Goal: Task Accomplishment & Management: Complete application form

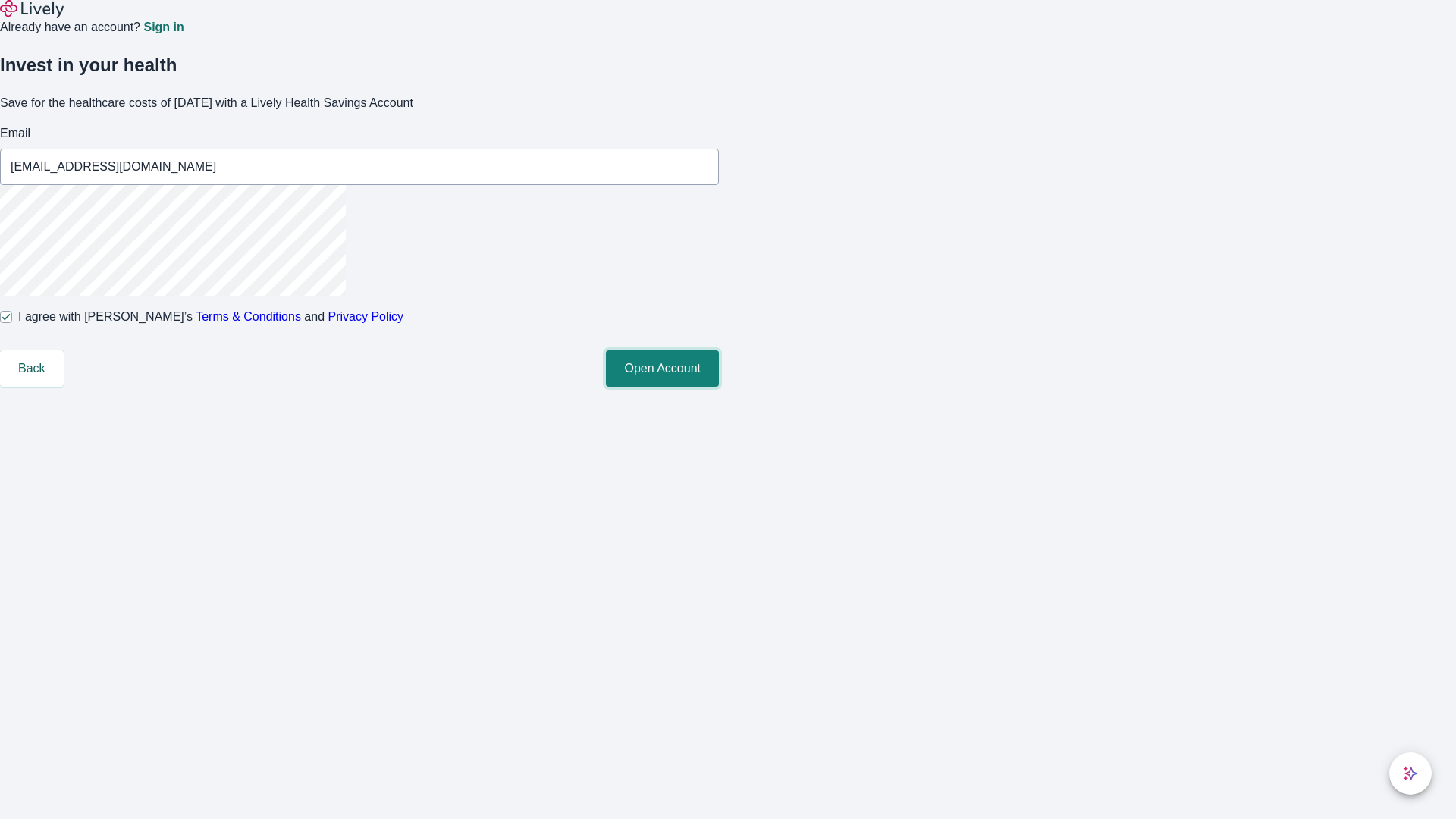
click at [719, 387] on button "Open Account" at bounding box center [663, 368] width 113 height 37
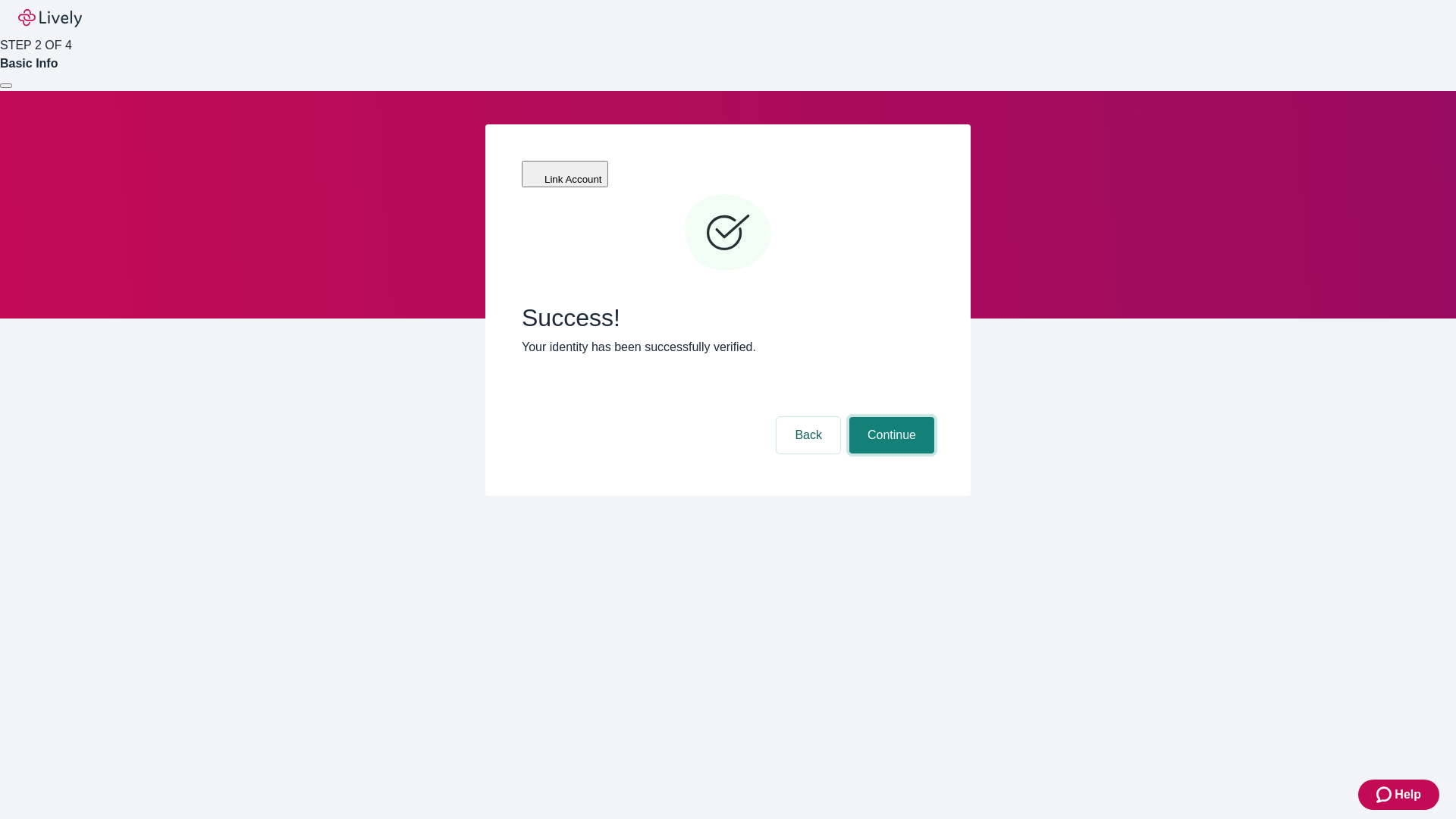
click at [889, 417] on button "Continue" at bounding box center [891, 435] width 85 height 37
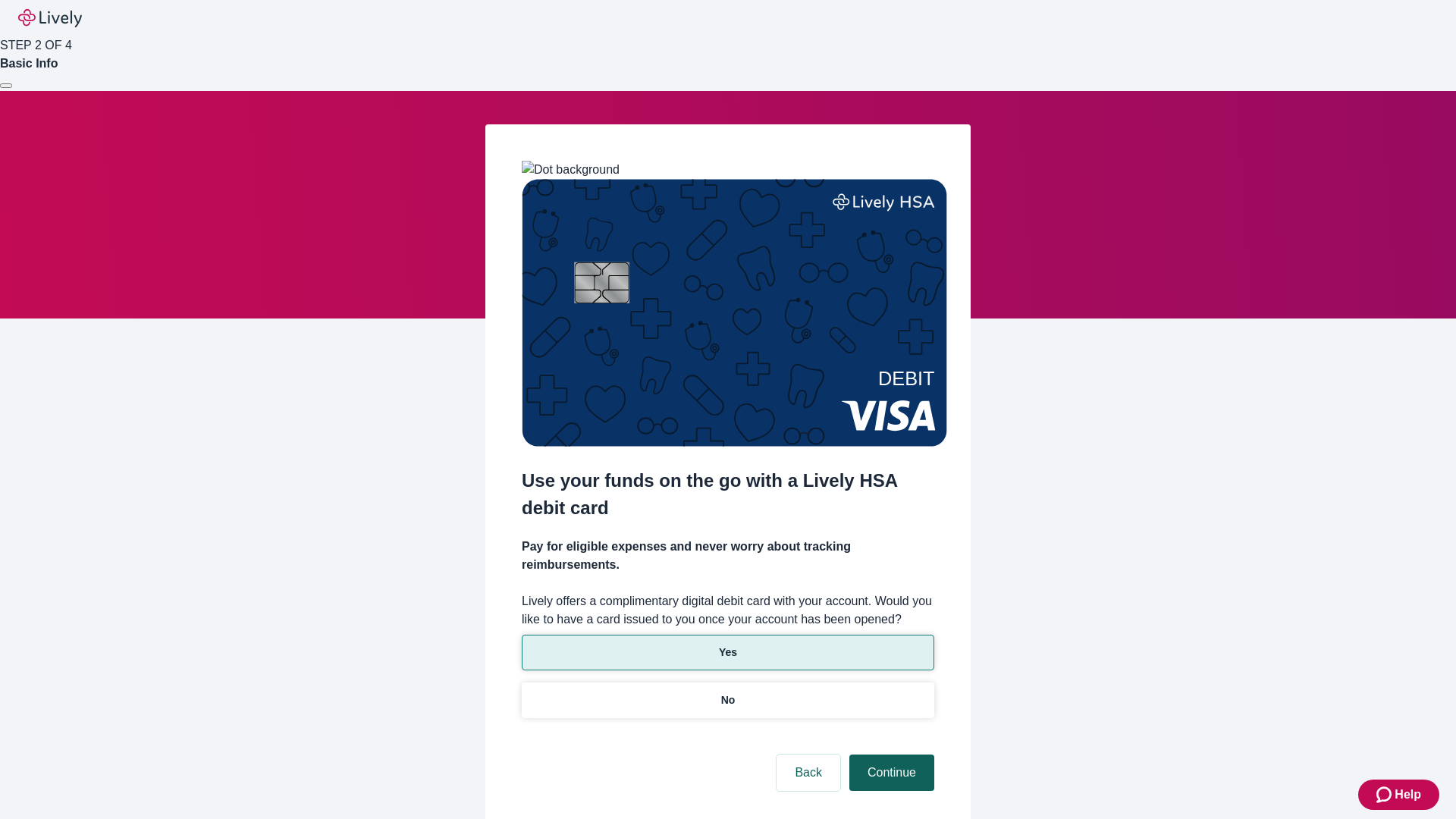
click at [728, 693] on p "No" at bounding box center [728, 700] width 14 height 16
click at [889, 755] on button "Continue" at bounding box center [891, 773] width 85 height 37
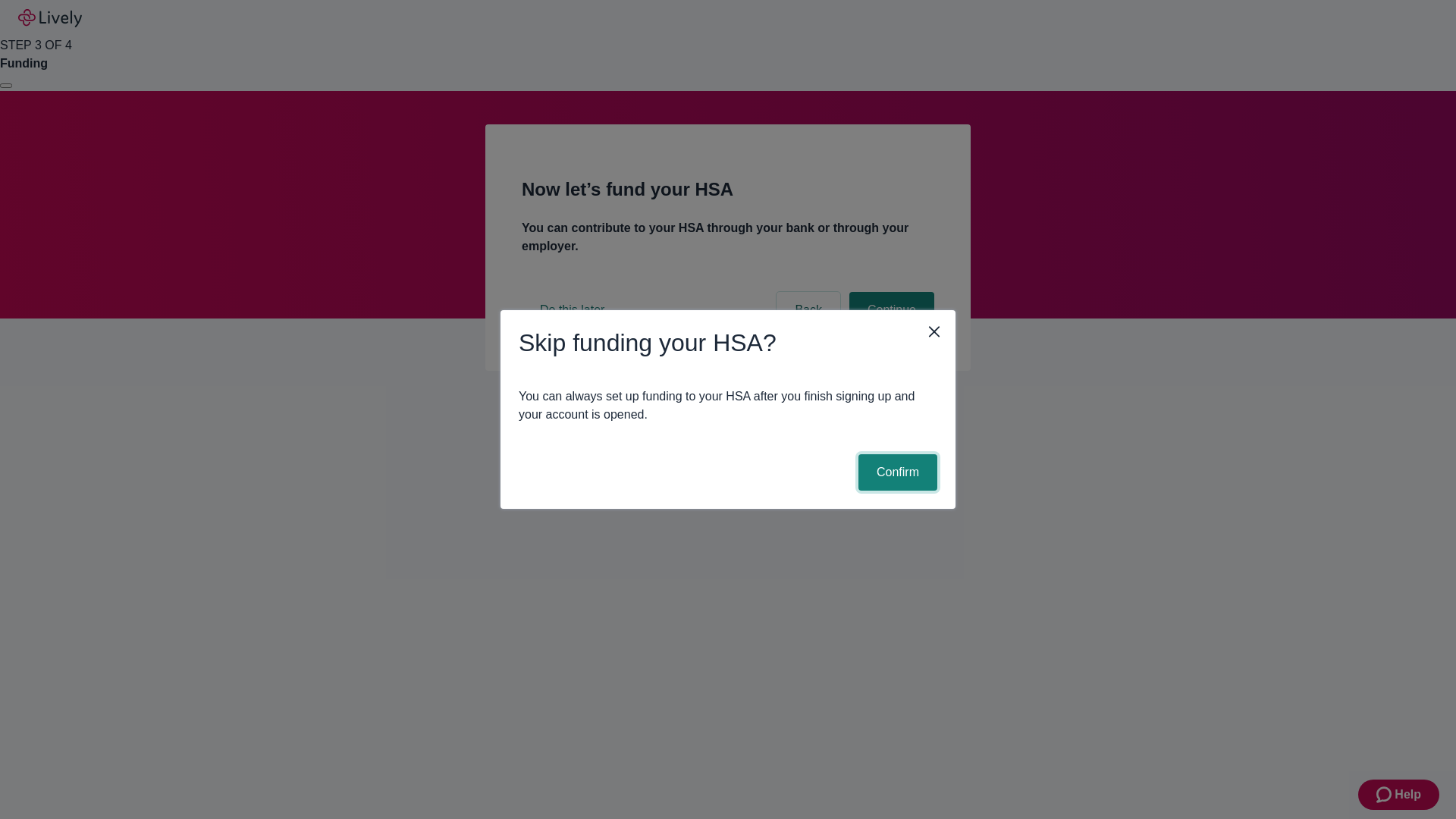
click at [896, 473] on button "Confirm" at bounding box center [898, 473] width 79 height 37
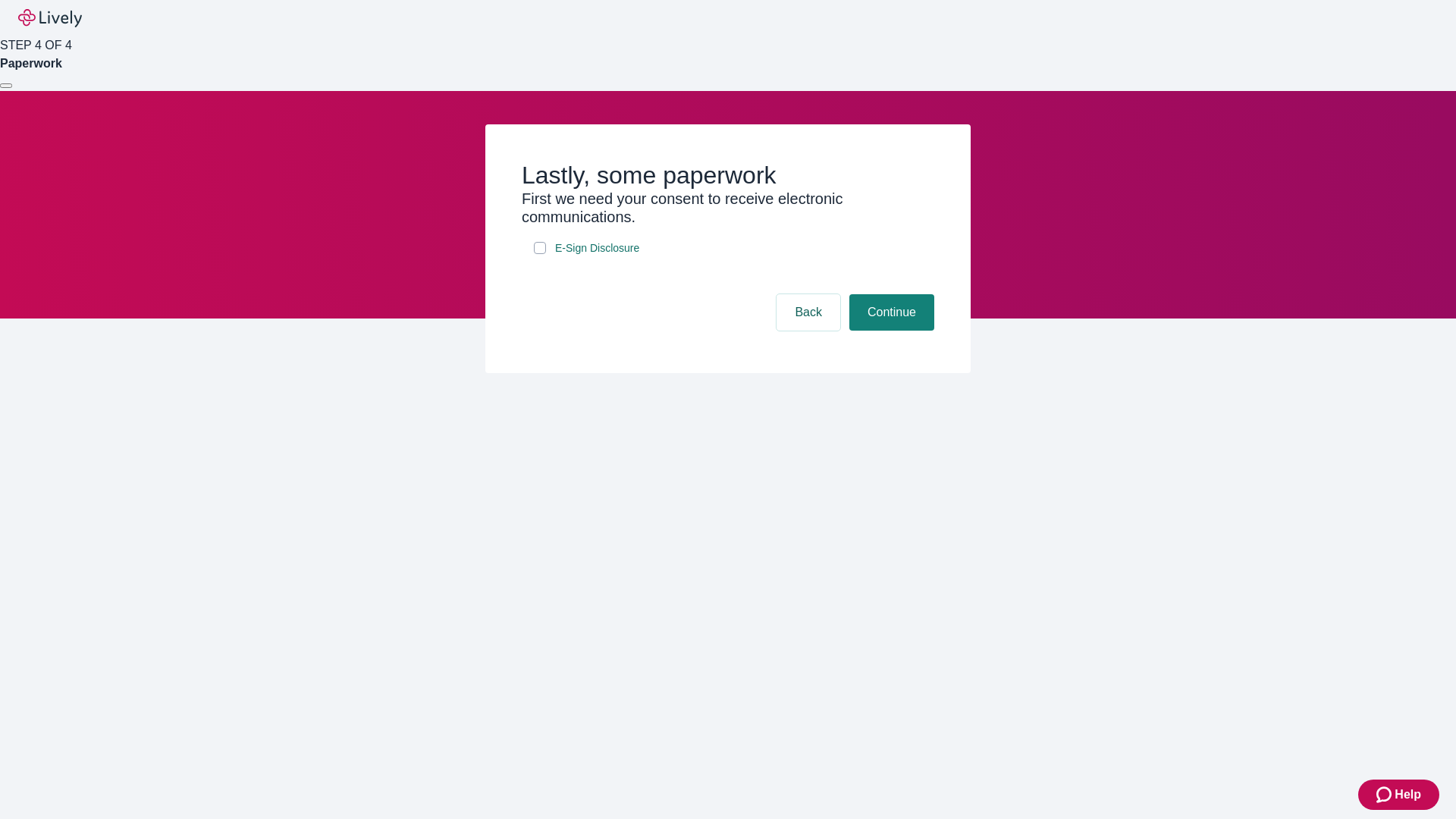
click at [540, 254] on input "E-Sign Disclosure" at bounding box center [539, 248] width 12 height 12
checkbox input "true"
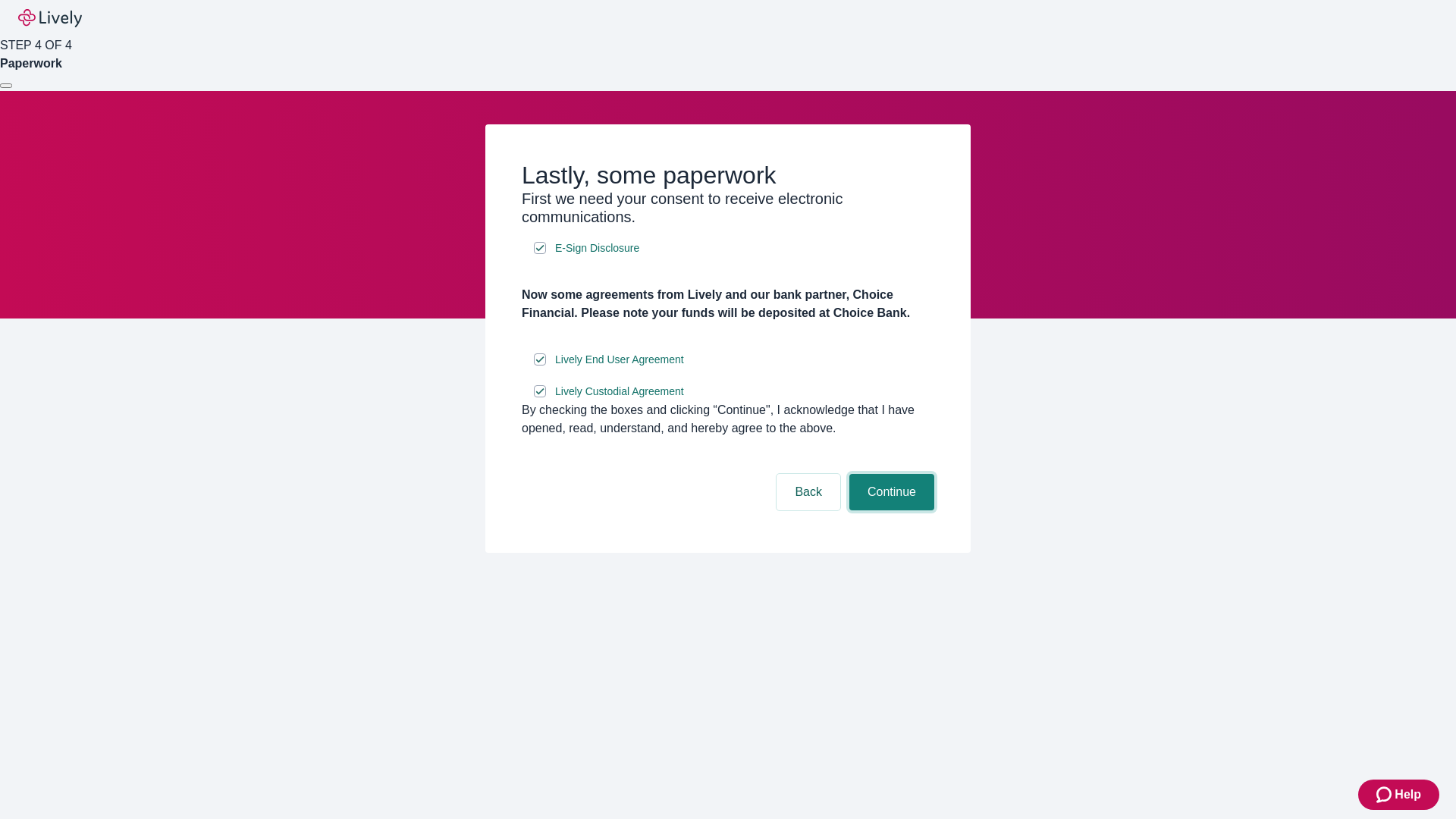
click at [889, 510] on button "Continue" at bounding box center [891, 492] width 85 height 37
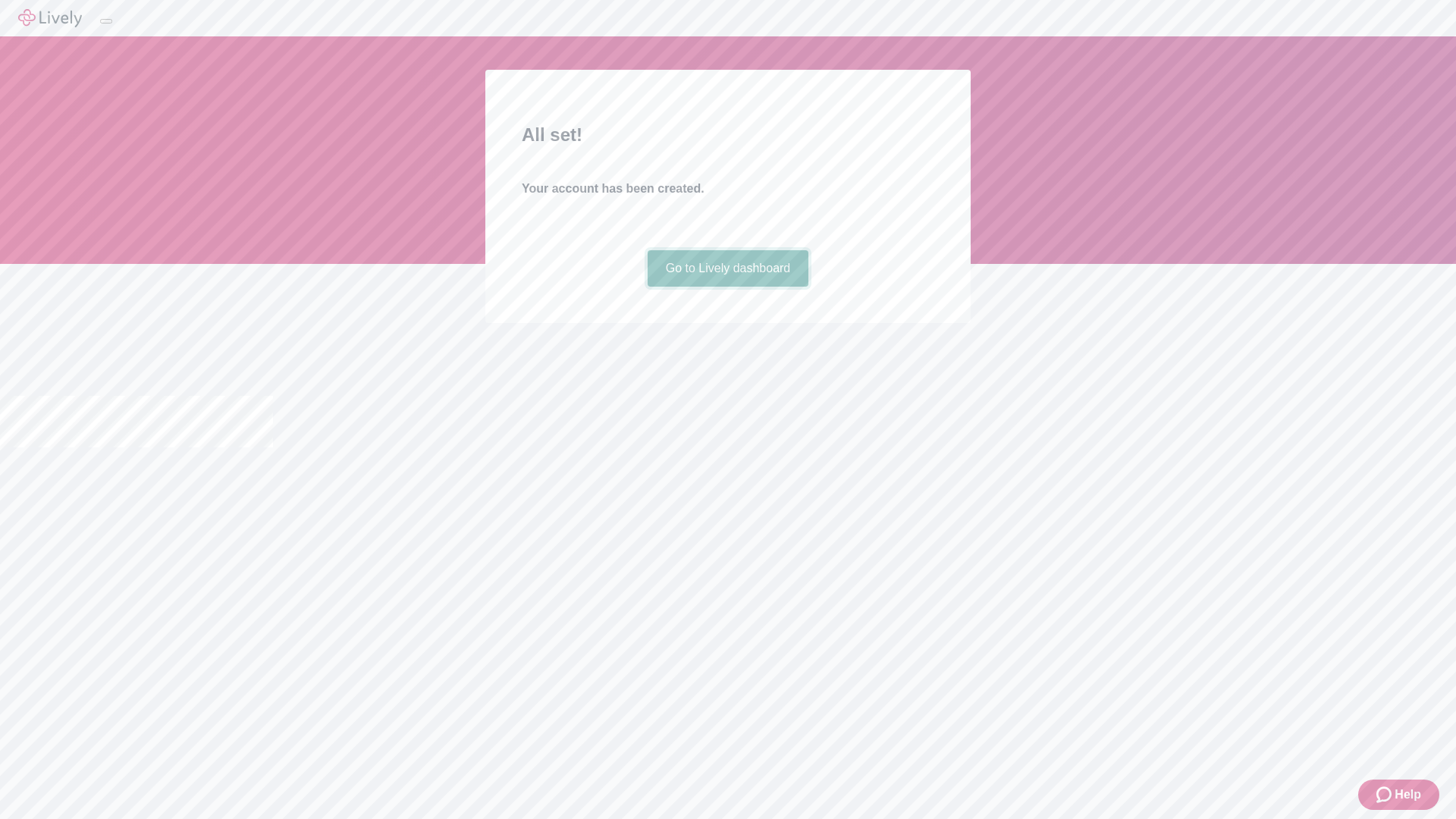
click at [728, 287] on link "Go to Lively dashboard" at bounding box center [728, 268] width 162 height 37
